Goal: Answer question/provide support

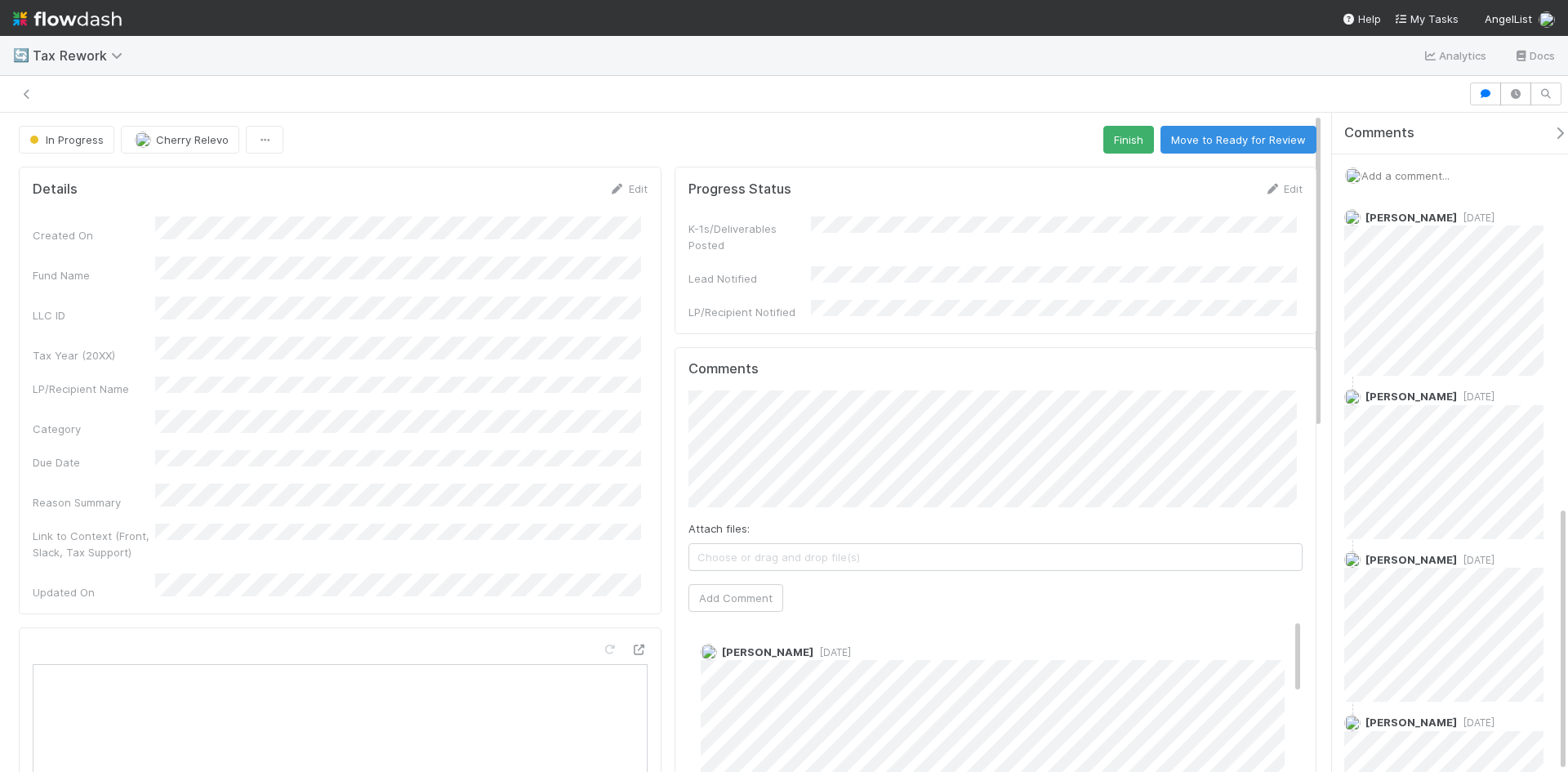
scroll to position [970, 0]
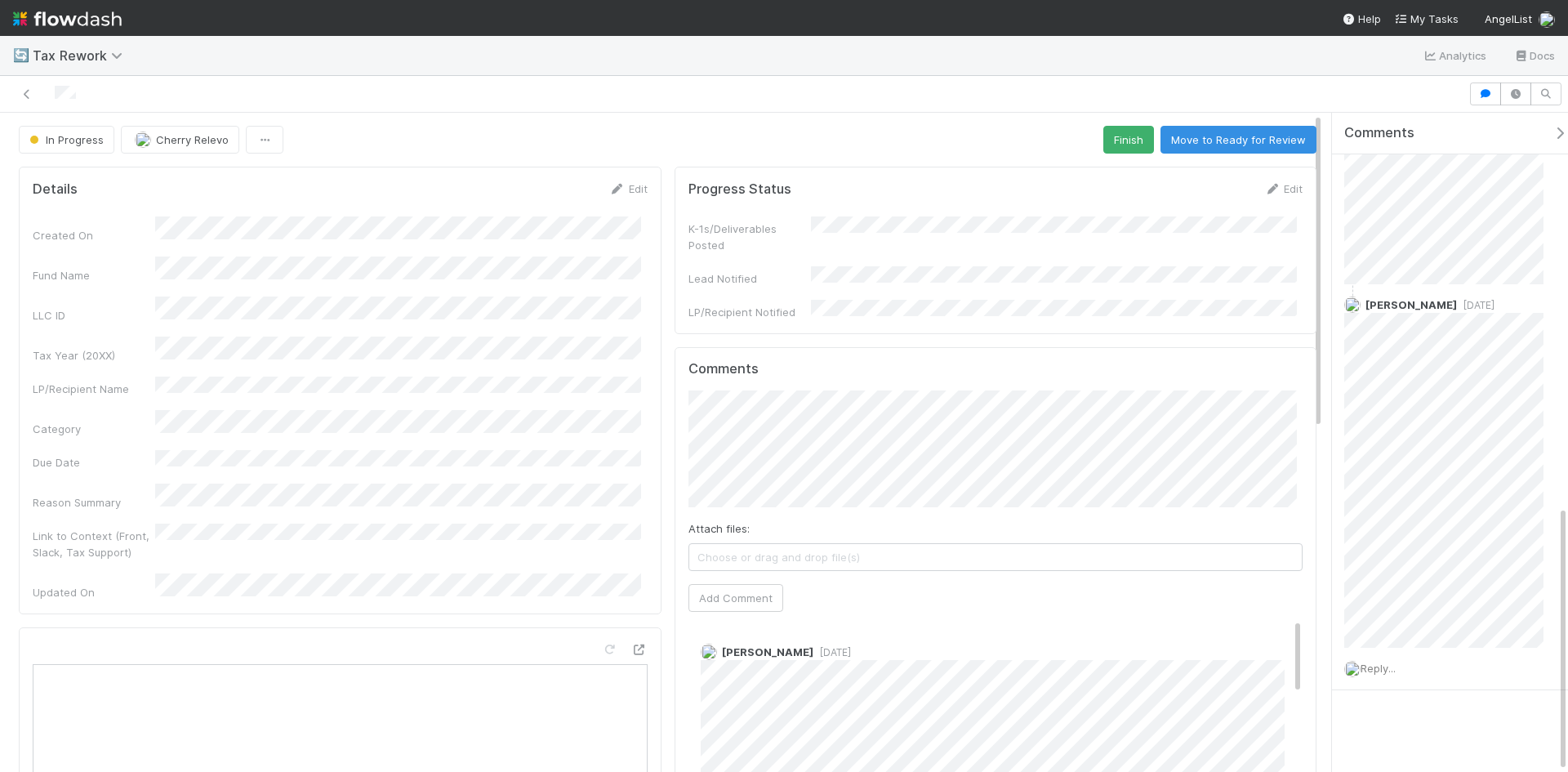
click at [1387, 668] on span "Reply..." at bounding box center [1378, 668] width 35 height 13
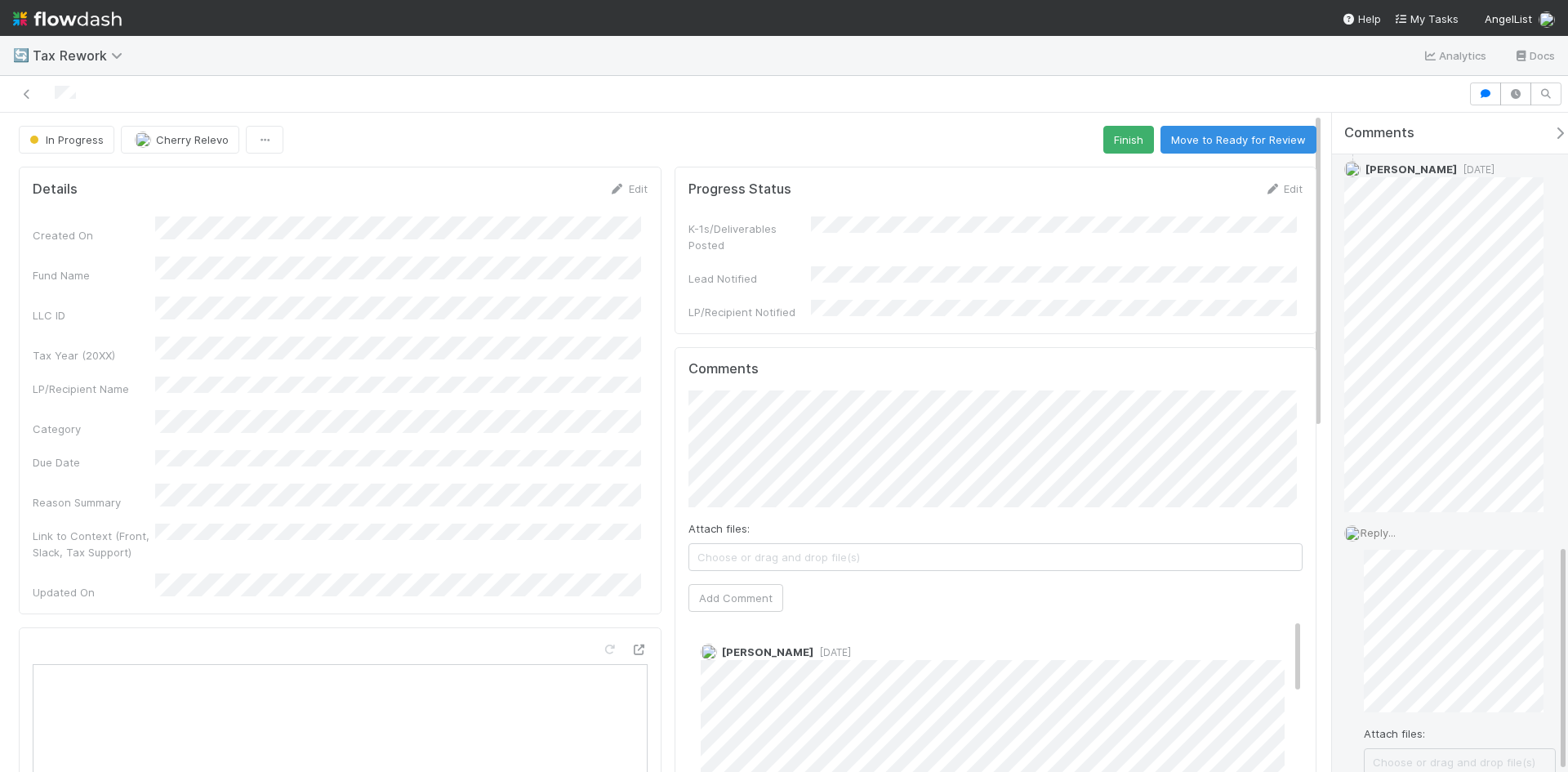
scroll to position [1246, 0]
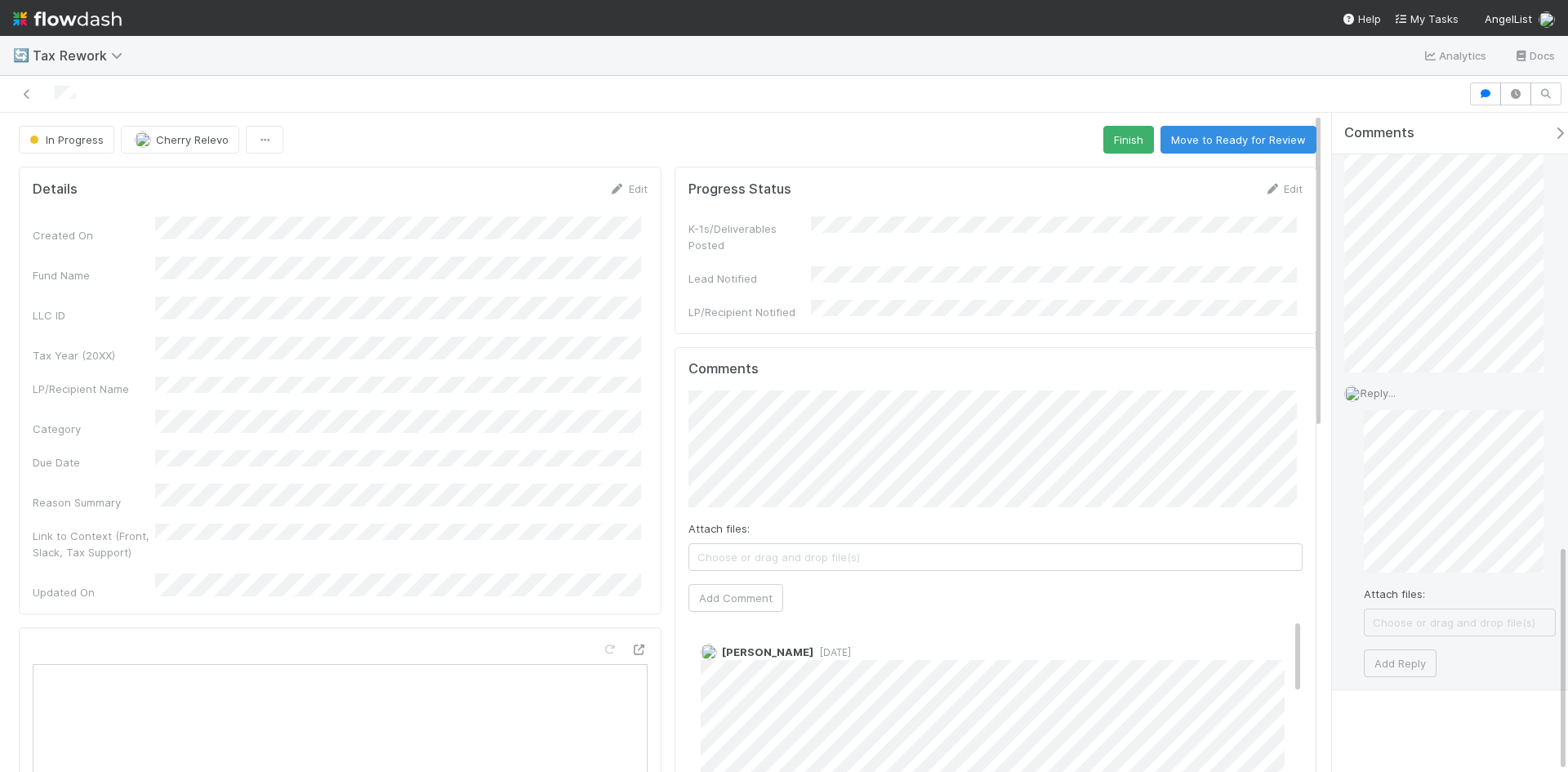
click at [1446, 625] on span "Choose or drag and drop file(s)" at bounding box center [1460, 621] width 191 height 26
click at [1417, 693] on button "Add Reply" at bounding box center [1400, 679] width 73 height 28
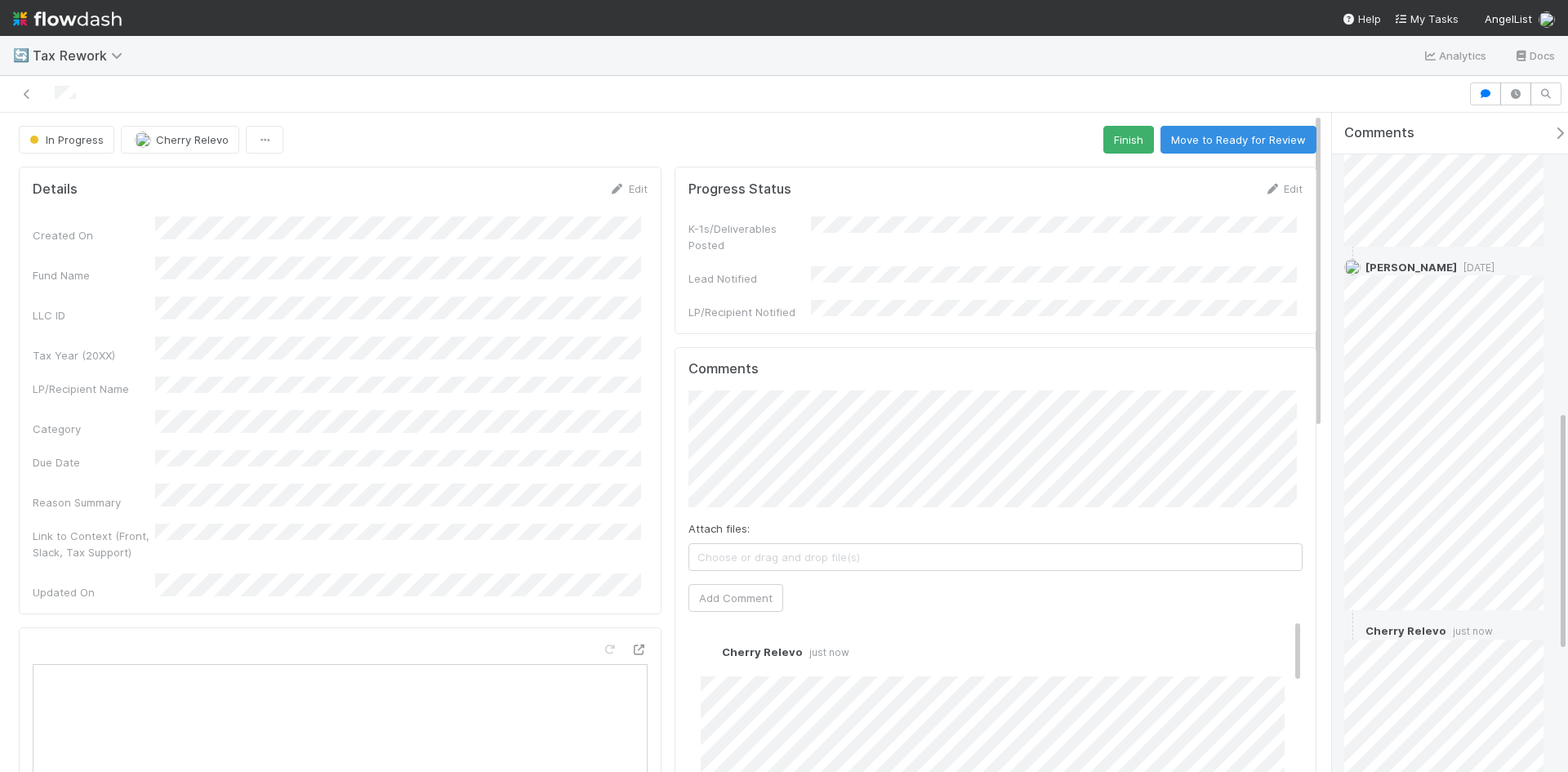
scroll to position [811, 0]
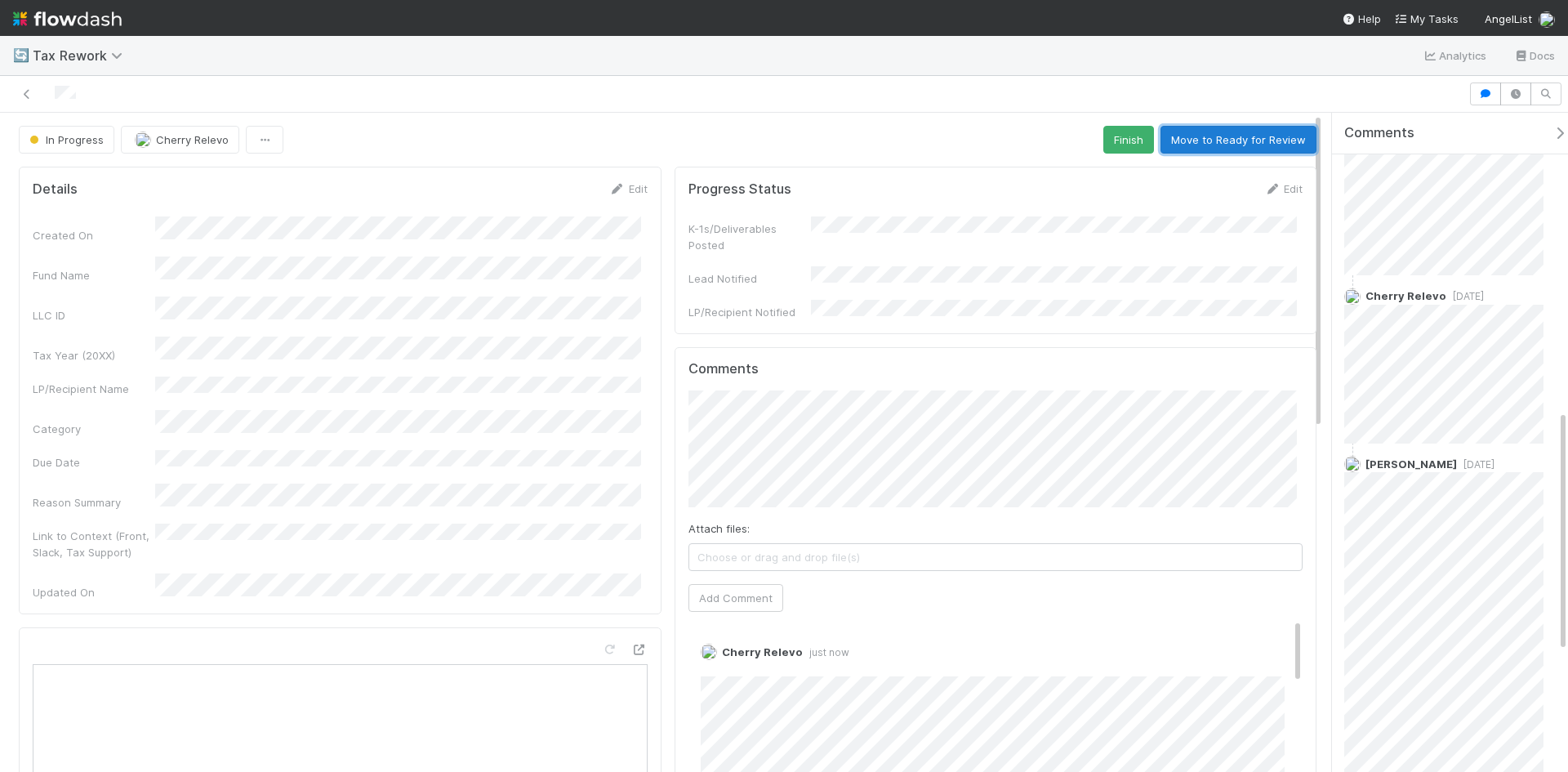
click at [1204, 141] on button "Move to Ready for Review" at bounding box center [1239, 140] width 156 height 28
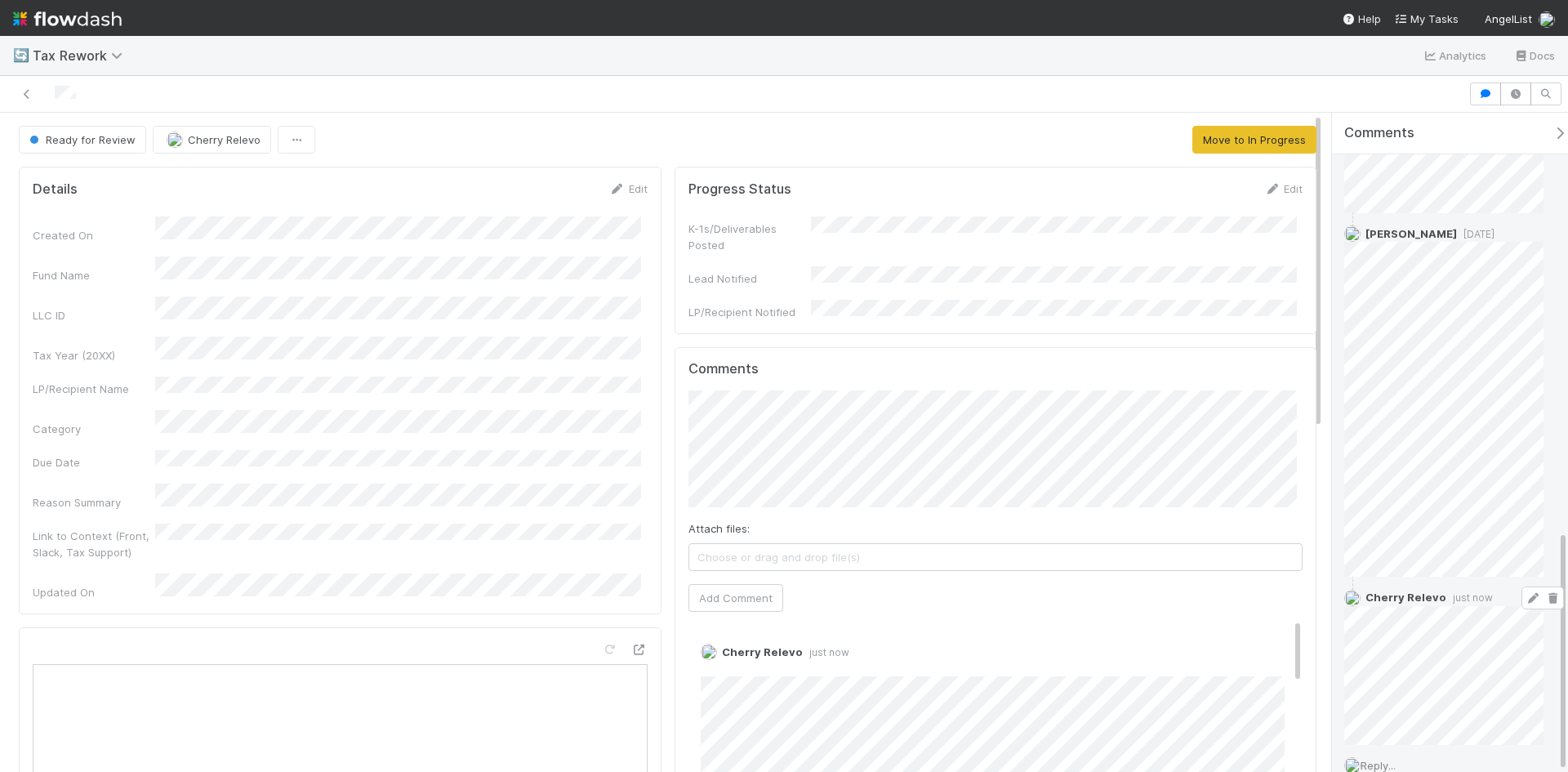
scroll to position [1138, 0]
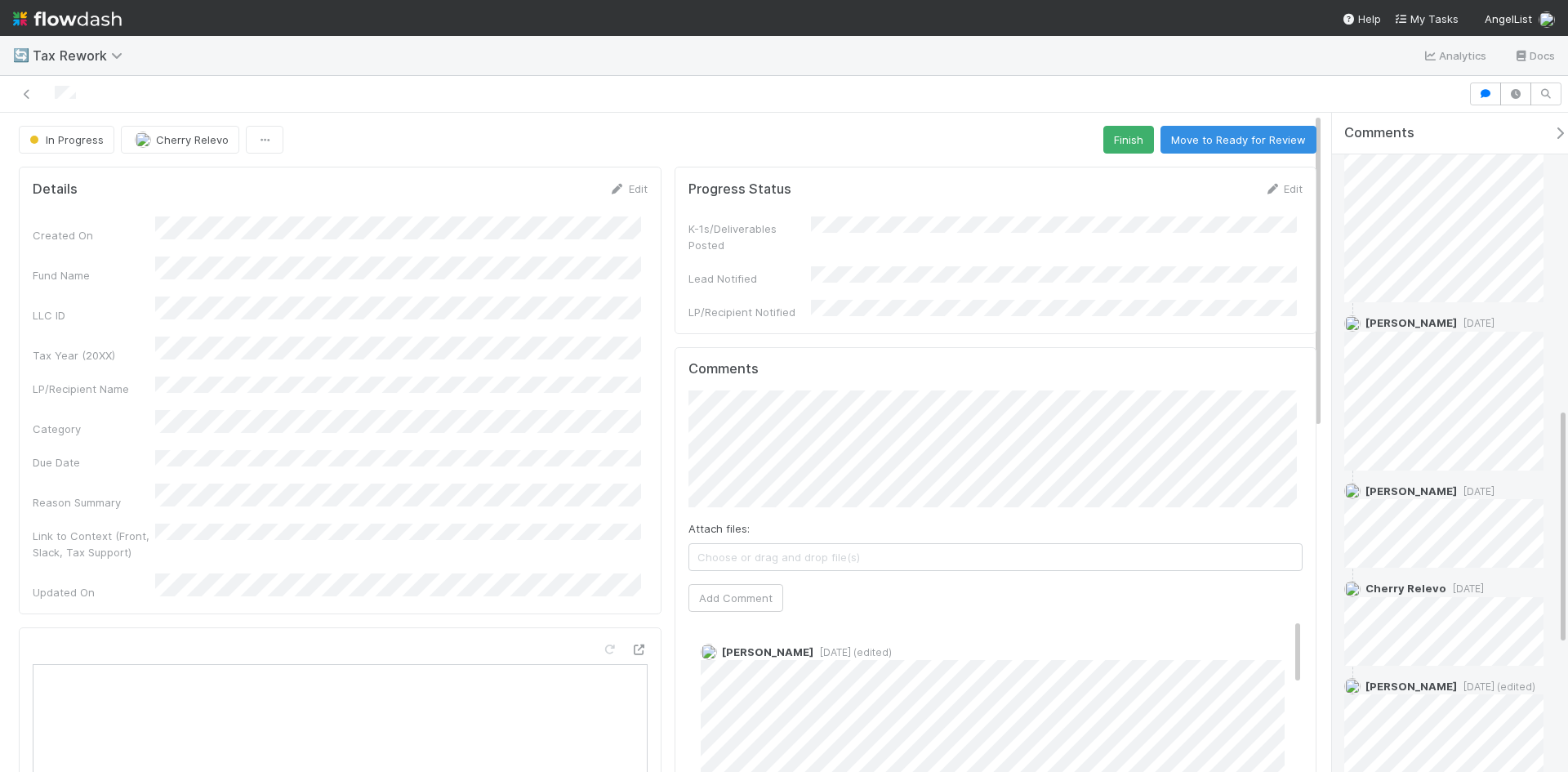
scroll to position [1169, 0]
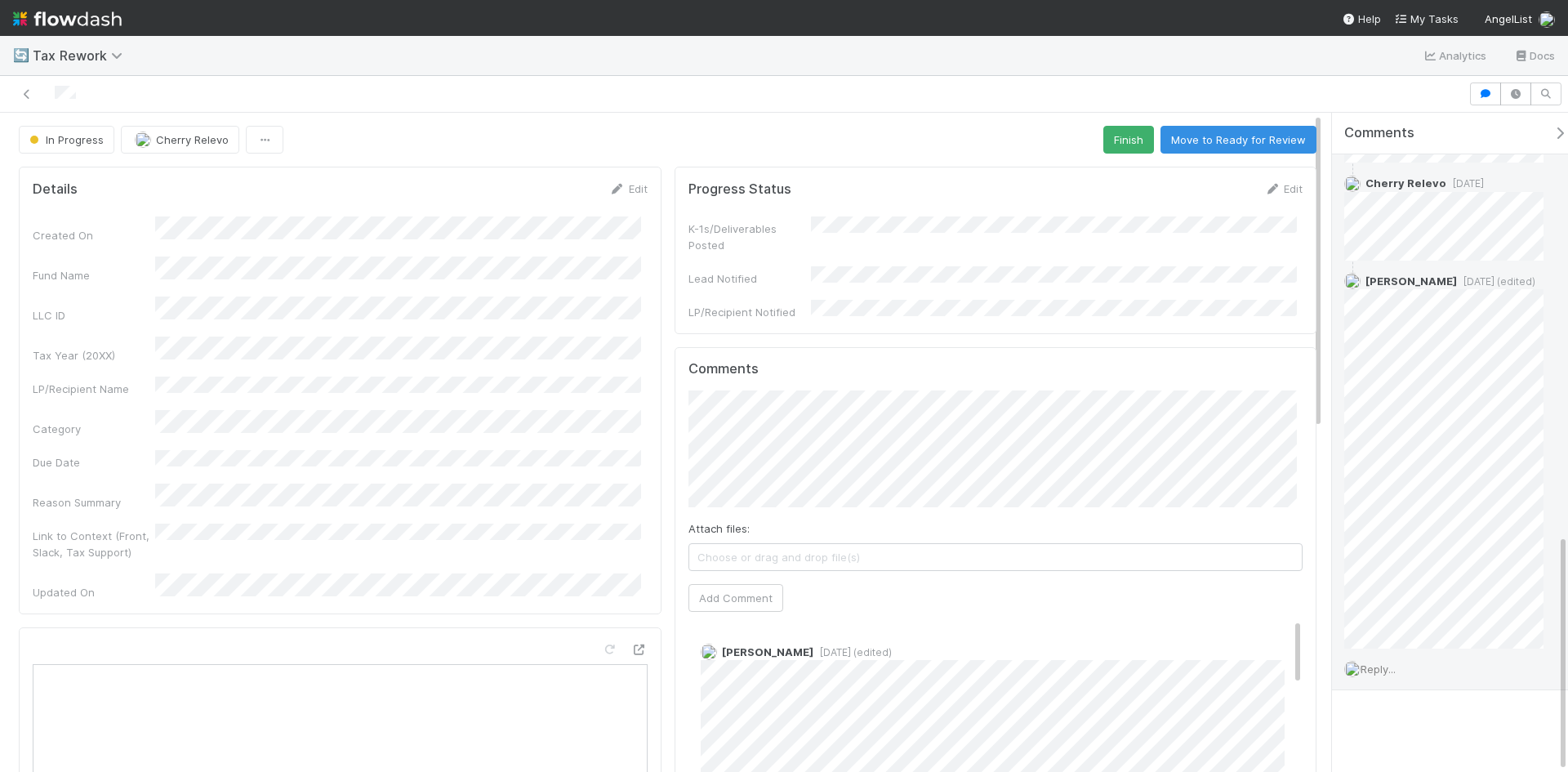
click at [1387, 668] on span "Reply..." at bounding box center [1378, 669] width 35 height 13
click at [1468, 621] on span "Choose or drag and drop file(s)" at bounding box center [1460, 621] width 191 height 26
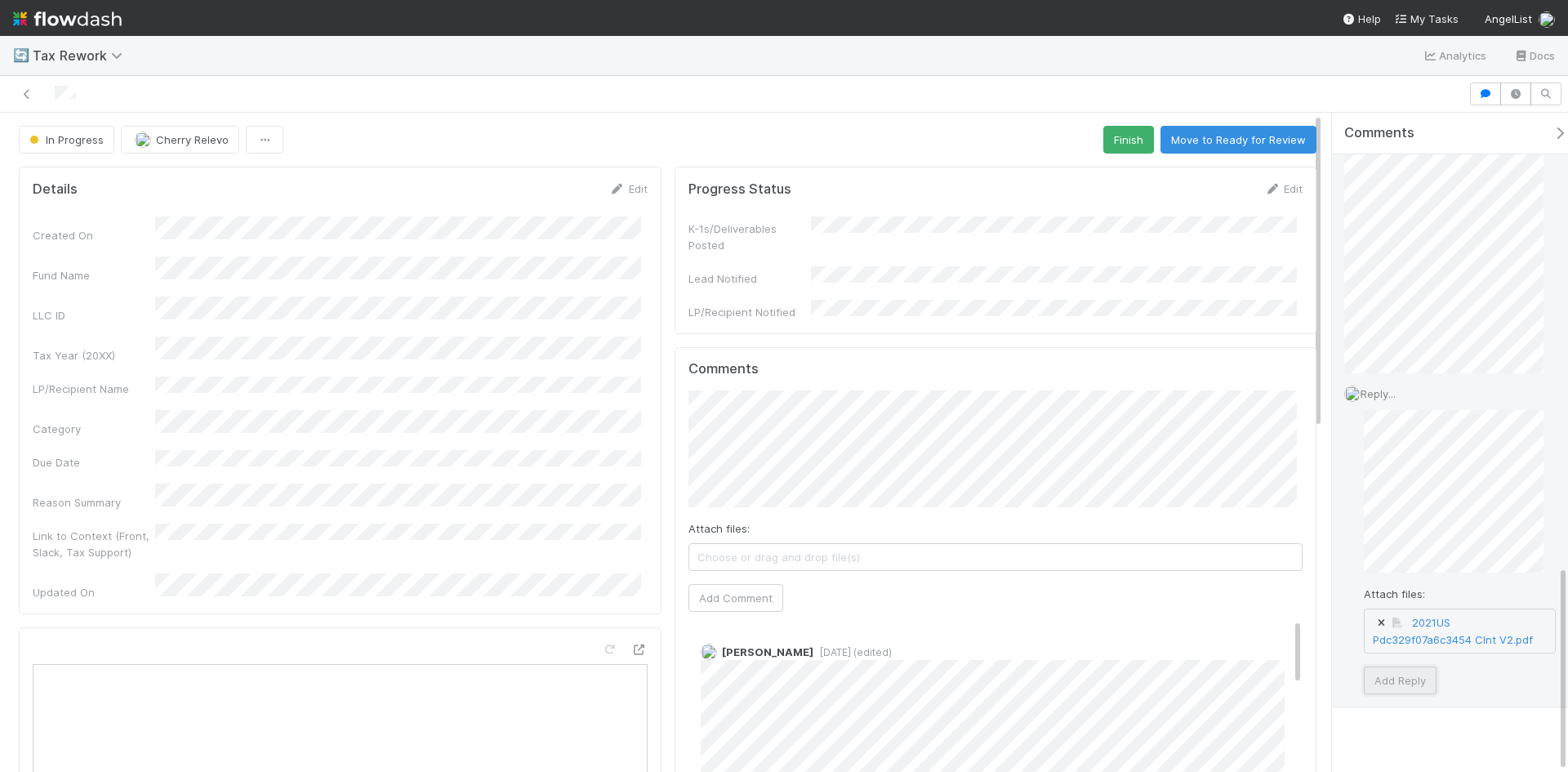
click at [1379, 684] on button "Add Reply" at bounding box center [1400, 679] width 73 height 28
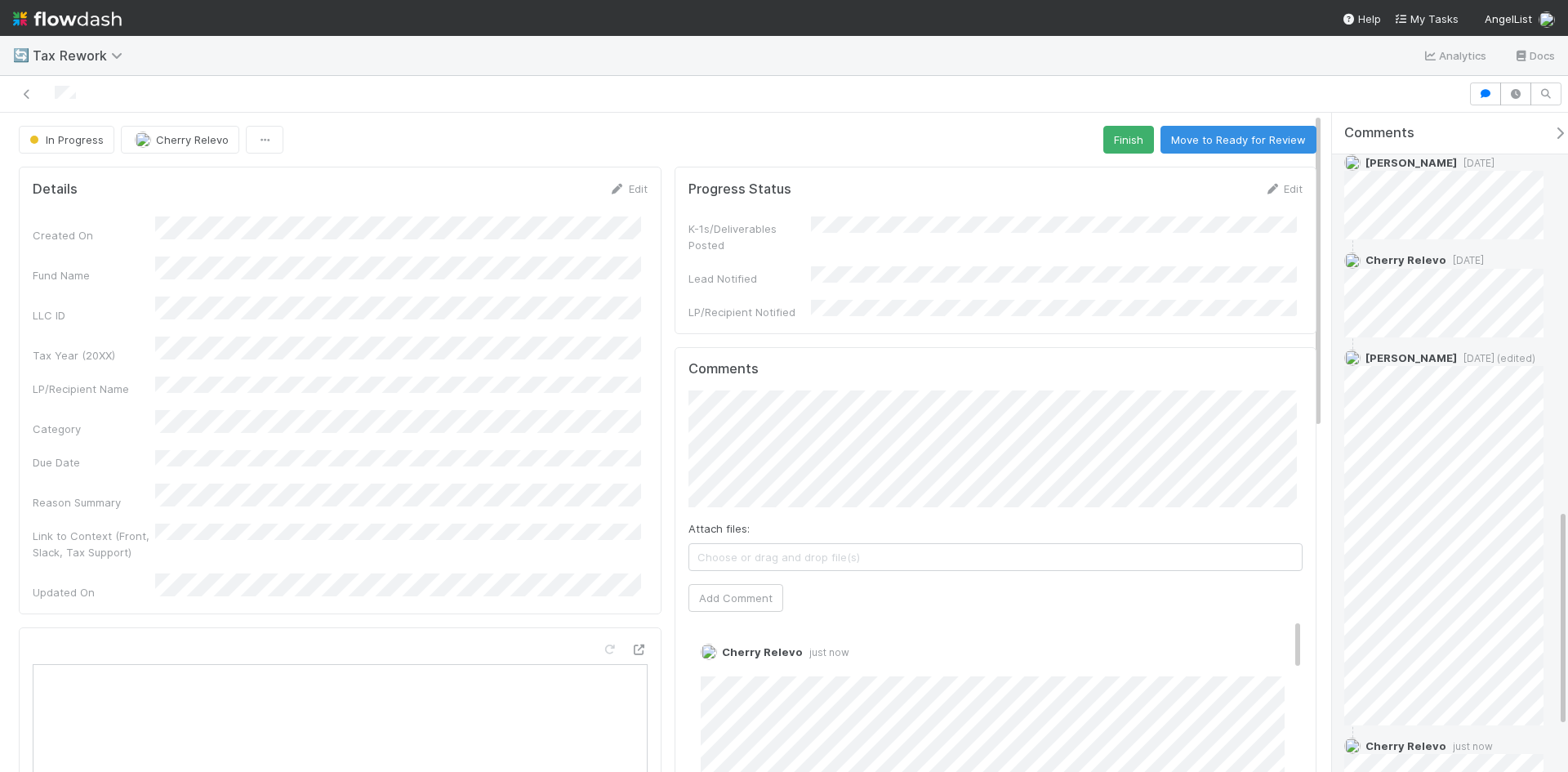
scroll to position [1337, 0]
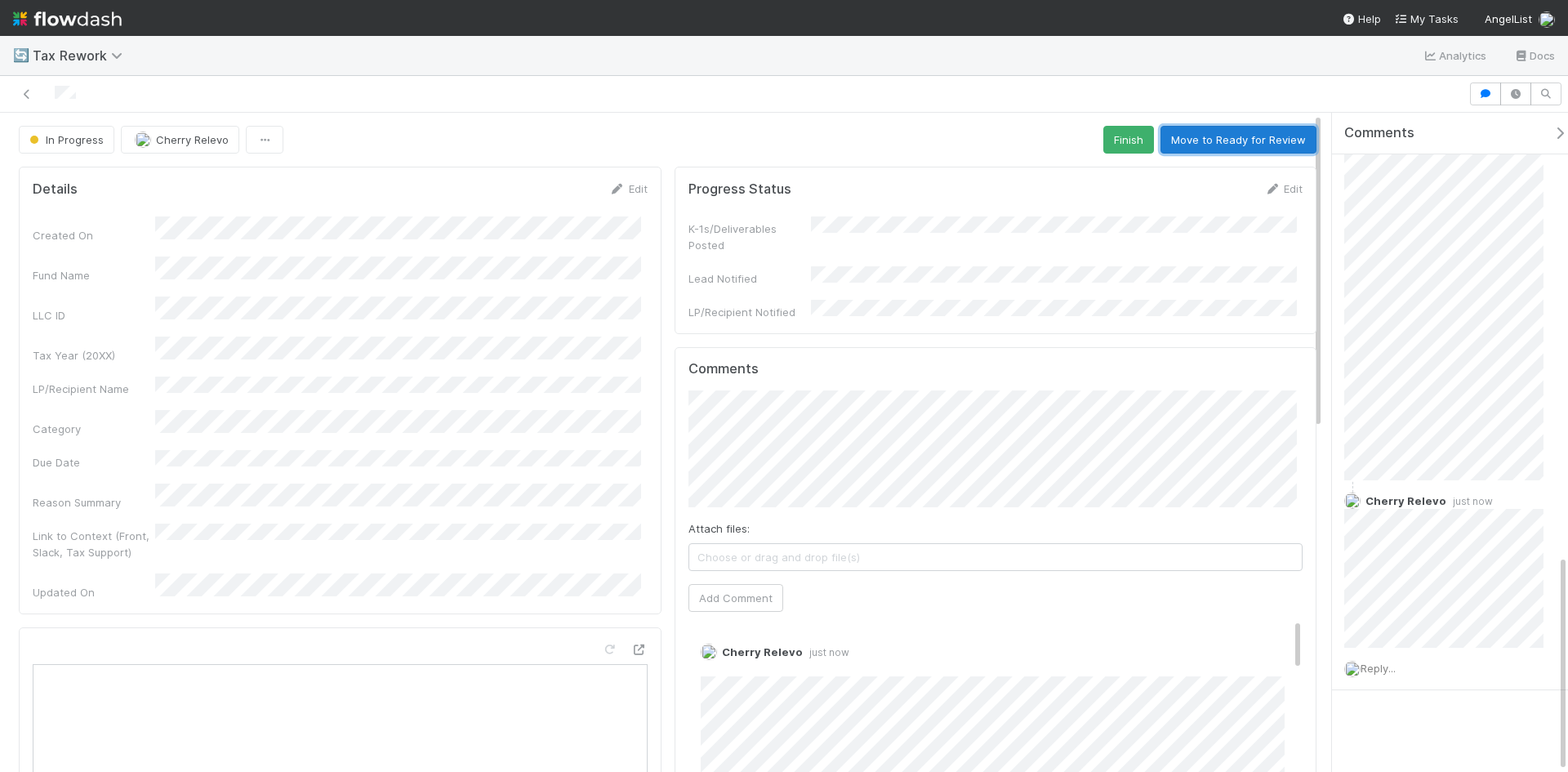
click at [1245, 141] on button "Move to Ready for Review" at bounding box center [1239, 140] width 156 height 28
